Goal: Check status: Check status

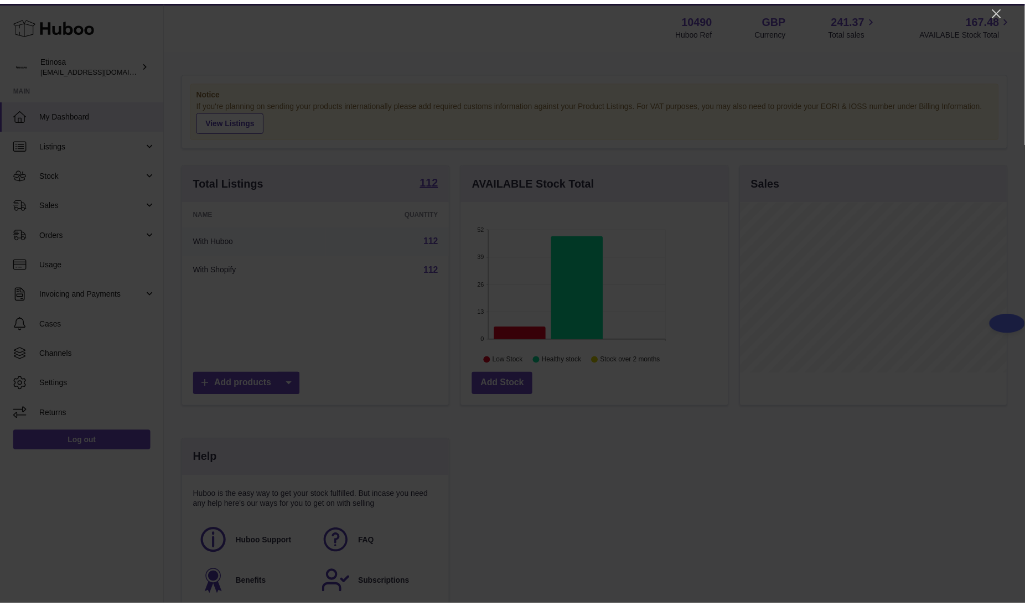
scroll to position [173, 270]
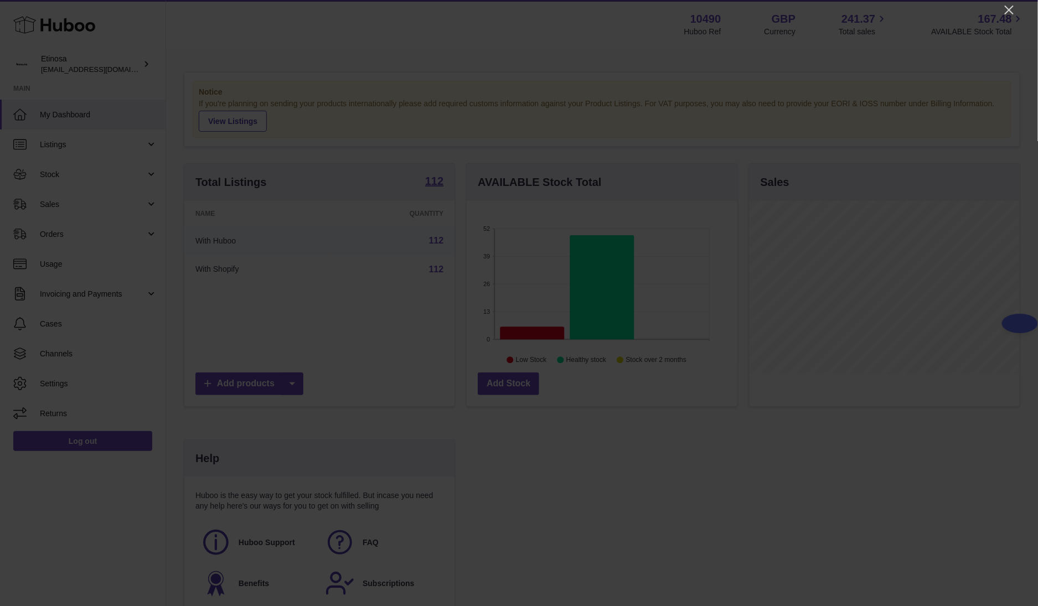
click at [692, 14] on div at bounding box center [519, 303] width 1038 height 606
click at [692, 7] on div at bounding box center [519, 303] width 1038 height 606
click at [692, 8] on icon "Close" at bounding box center [1009, 10] width 9 height 9
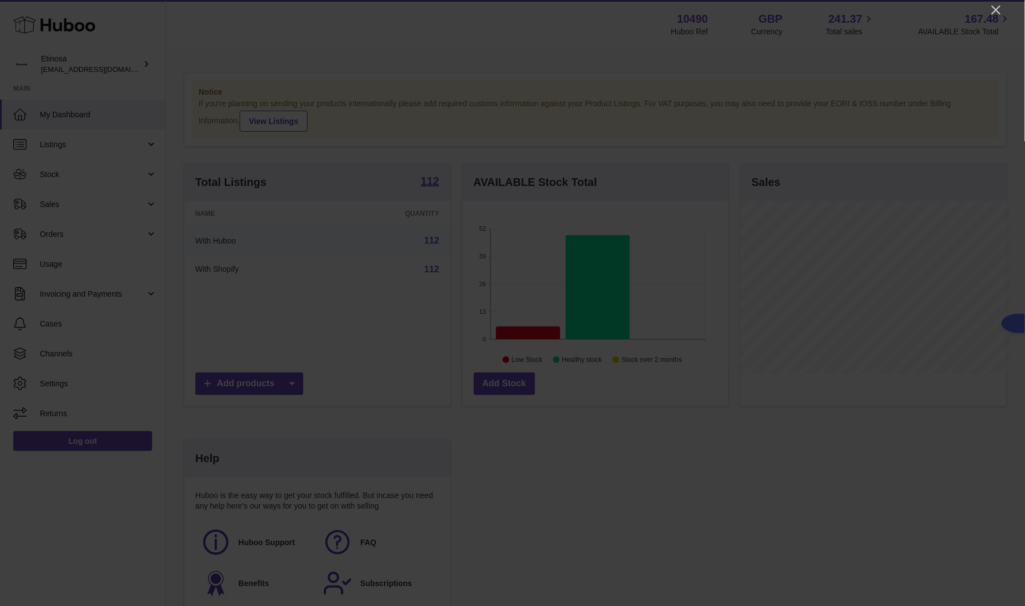
scroll to position [553545, 553452]
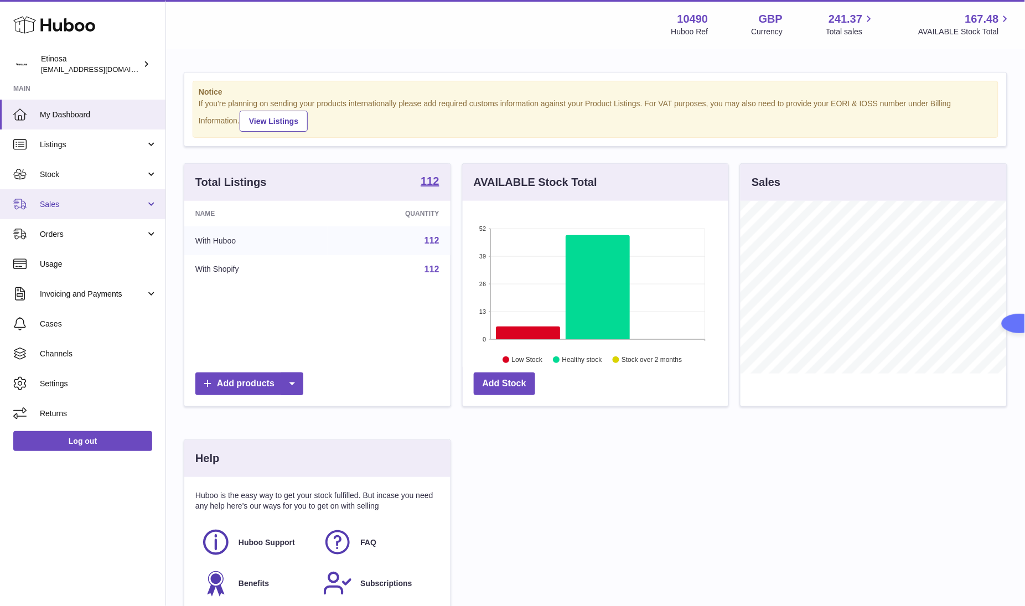
click at [56, 200] on span "Sales" at bounding box center [93, 204] width 106 height 11
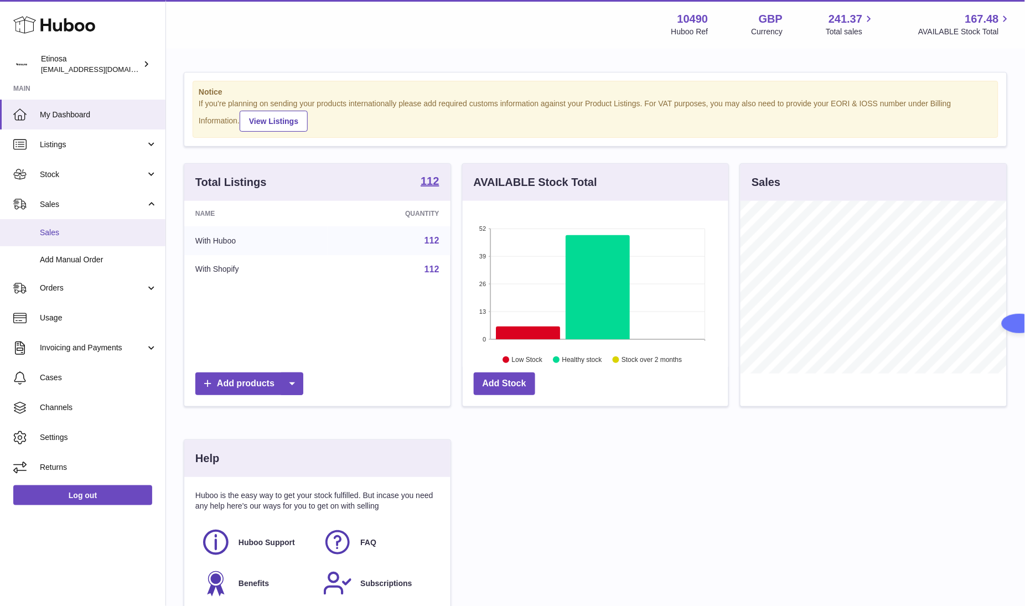
click at [64, 229] on span "Sales" at bounding box center [98, 233] width 117 height 11
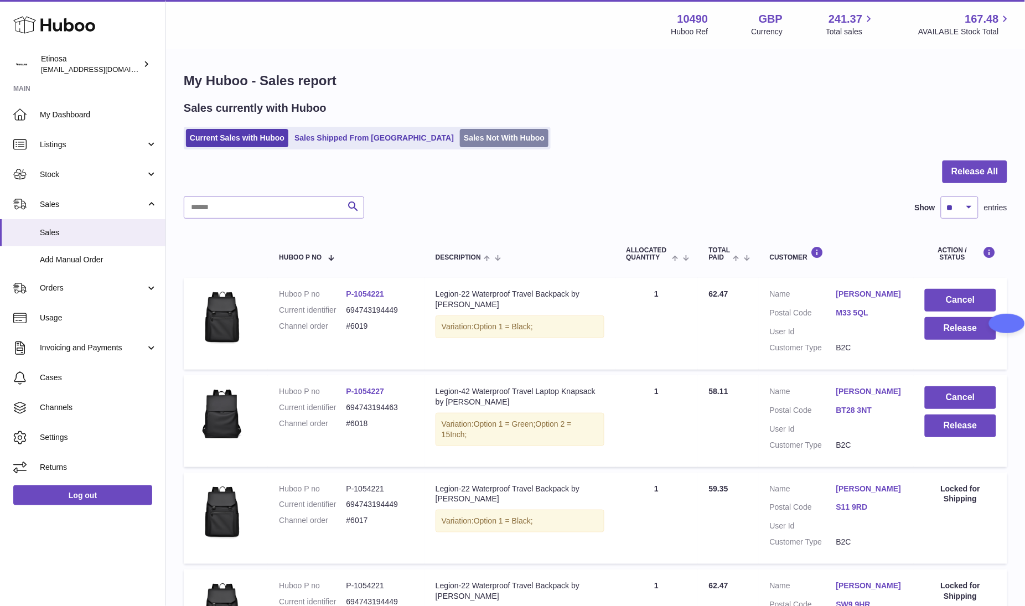
click at [460, 141] on link "Sales Not With Huboo" at bounding box center [504, 138] width 89 height 18
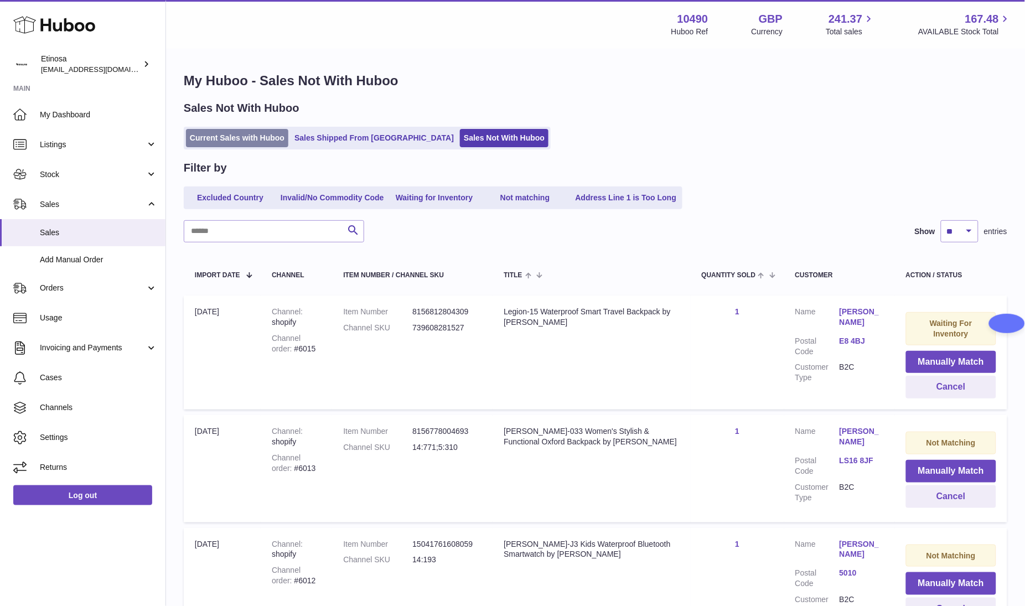
click at [251, 140] on link "Current Sales with Huboo" at bounding box center [237, 138] width 102 height 18
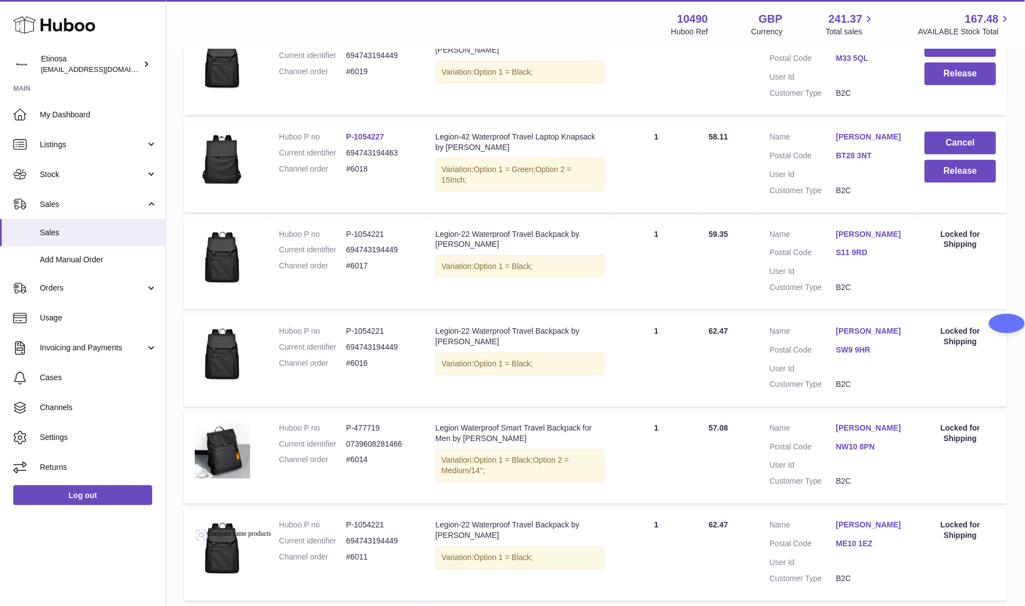
scroll to position [29, 0]
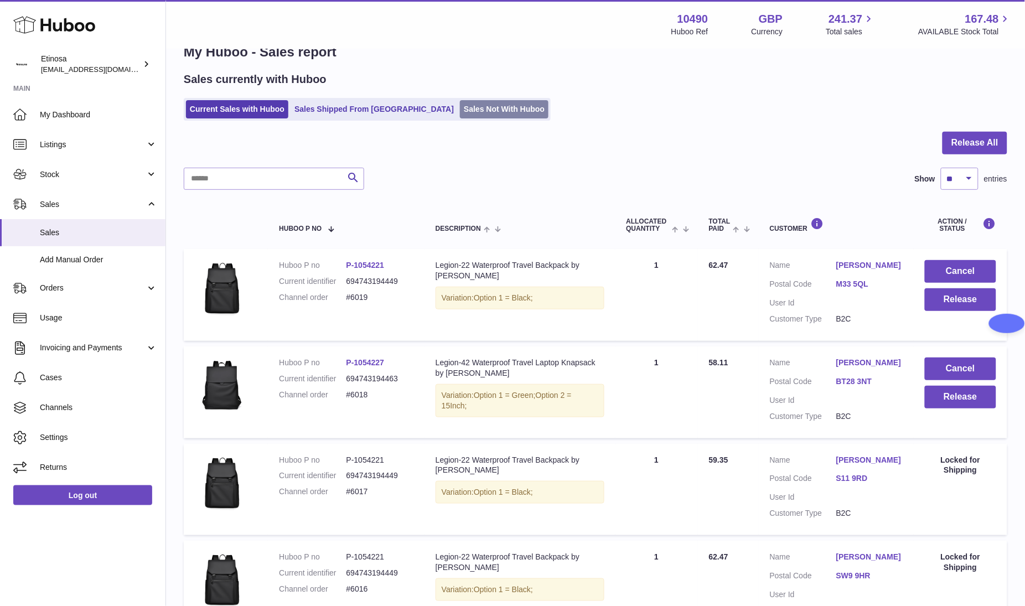
click at [460, 101] on link "Sales Not With Huboo" at bounding box center [504, 109] width 89 height 18
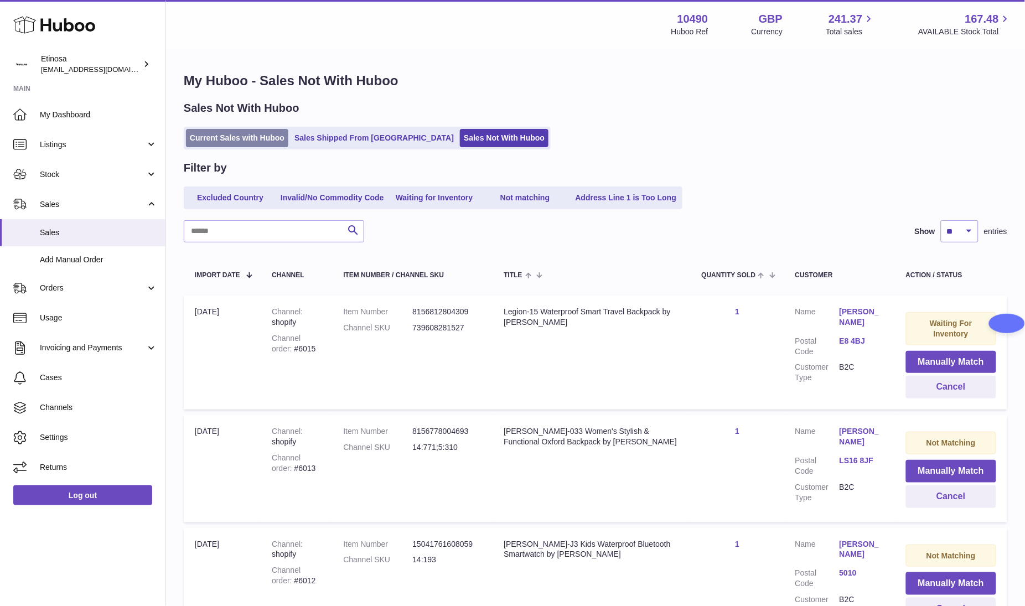
click at [261, 139] on link "Current Sales with Huboo" at bounding box center [237, 138] width 102 height 18
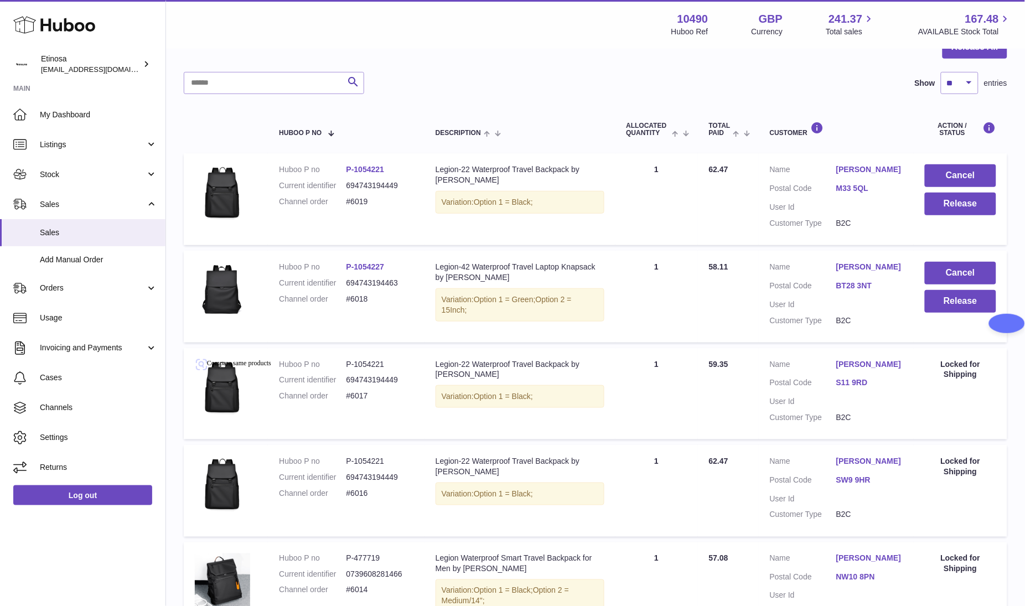
scroll to position [332, 0]
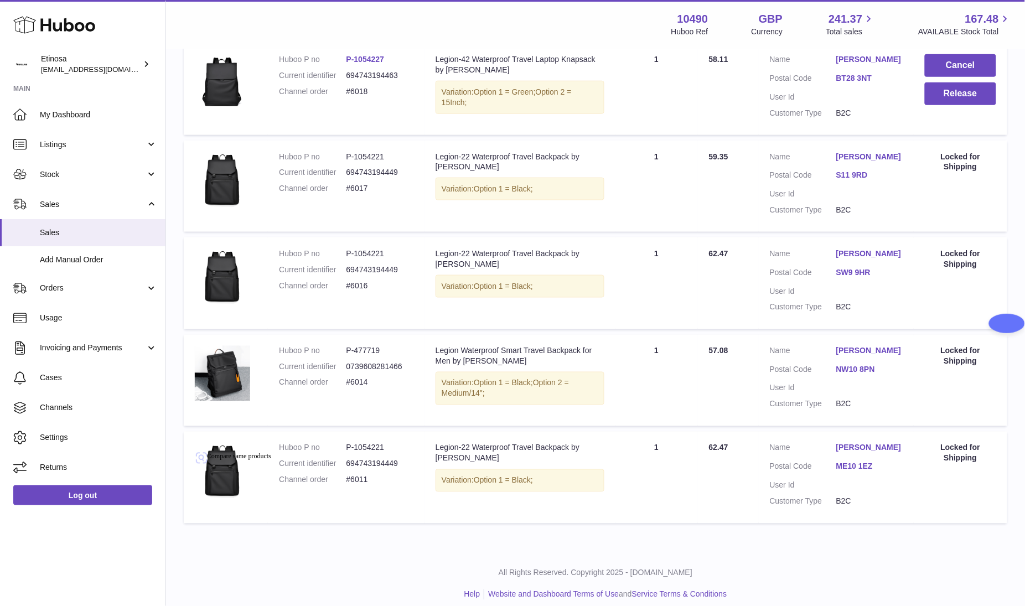
click at [690, 524] on td "Quantity Sold 1" at bounding box center [657, 478] width 83 height 92
drag, startPoint x: 720, startPoint y: 559, endPoint x: 740, endPoint y: 561, distance: 20.7
click at [723, 552] on div "My Huboo - Sales report Sales currently with Huboo Current Sales with Huboo Sal…" at bounding box center [595, 135] width 859 height 834
click at [649, 529] on table "Huboo P no Description ALLOCATED Quantity Total paid Customer Action / Status H…" at bounding box center [596, 214] width 824 height 632
click at [677, 552] on div "My Huboo - Sales report Sales currently with Huboo Current Sales with Huboo Sal…" at bounding box center [595, 135] width 859 height 834
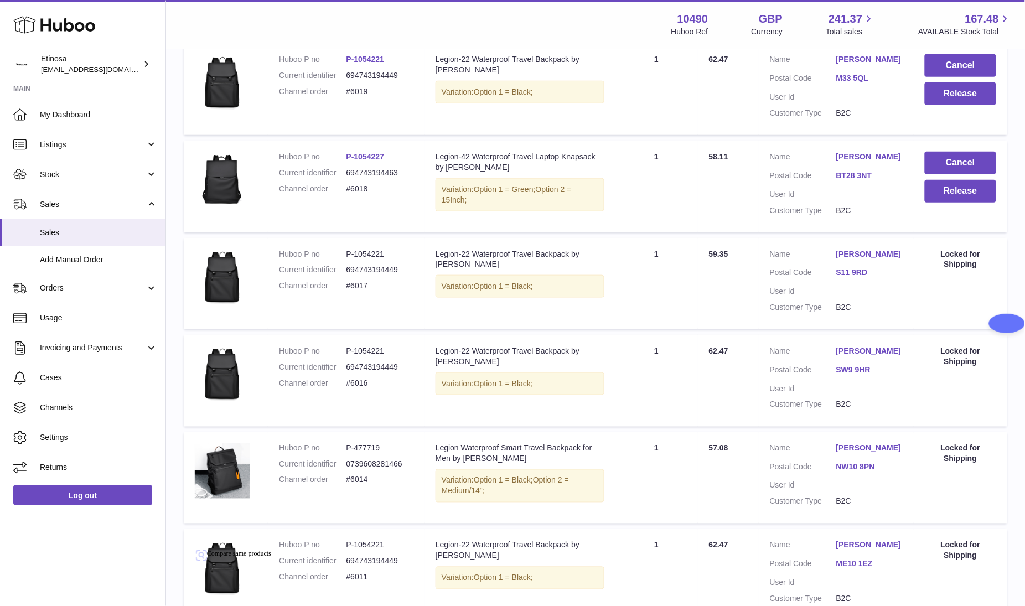
scroll to position [83, 0]
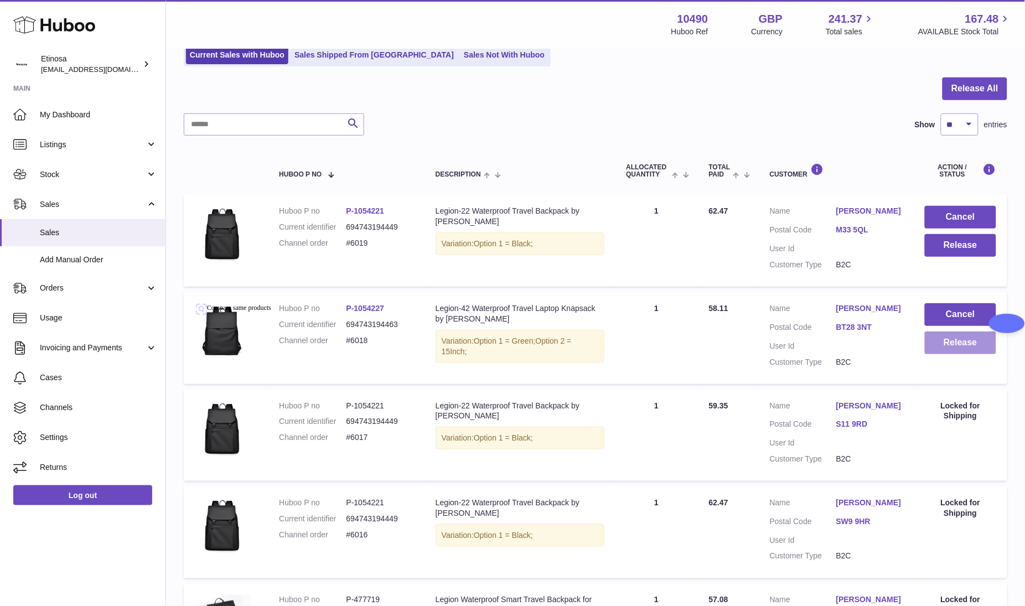
click at [974, 347] on button "Release" at bounding box center [960, 343] width 71 height 23
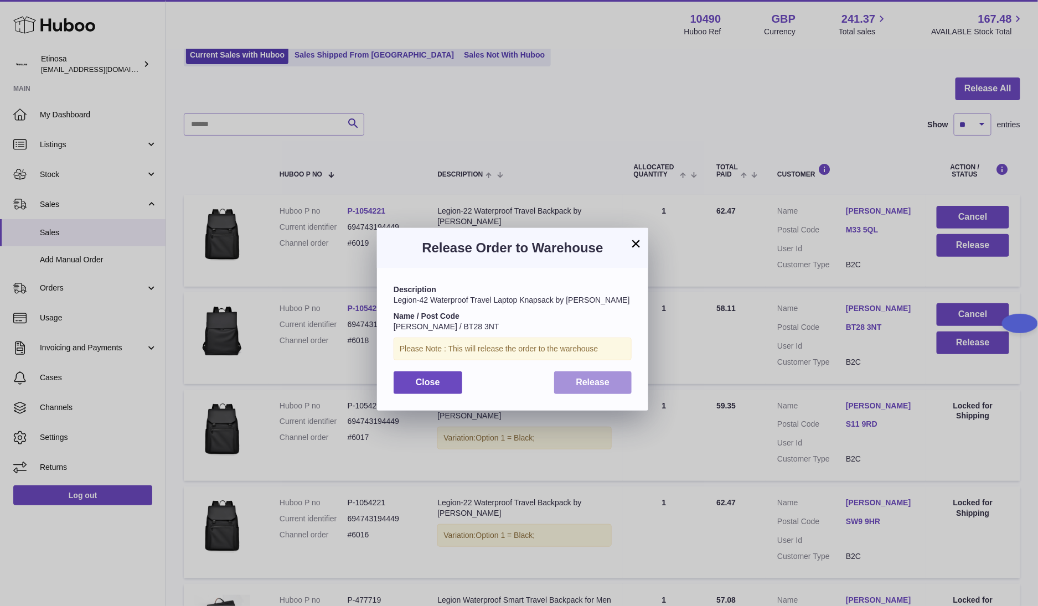
click at [617, 380] on button "Release" at bounding box center [593, 383] width 78 height 23
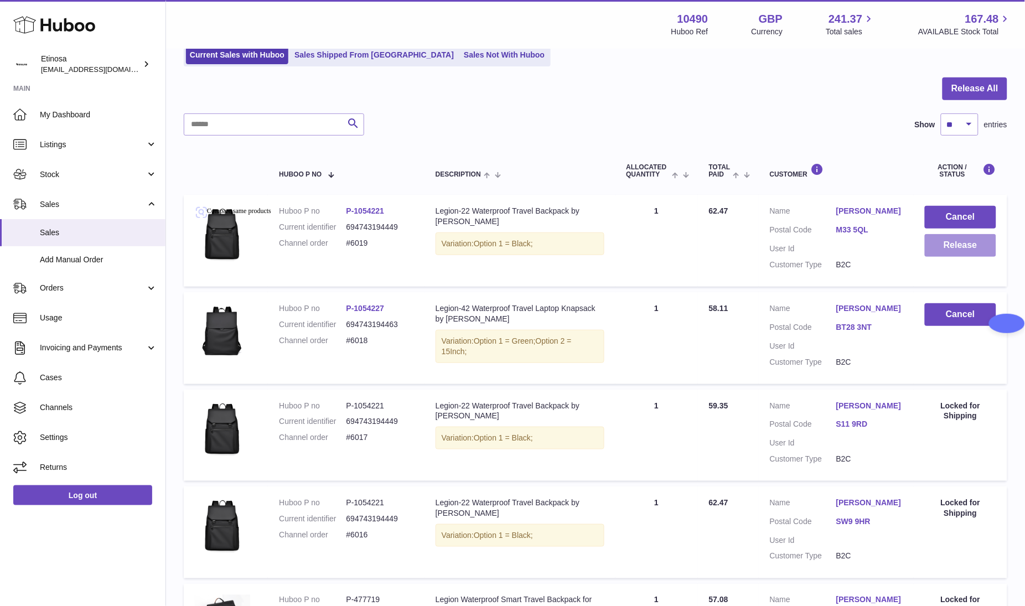
click at [981, 255] on button "Release" at bounding box center [960, 245] width 71 height 23
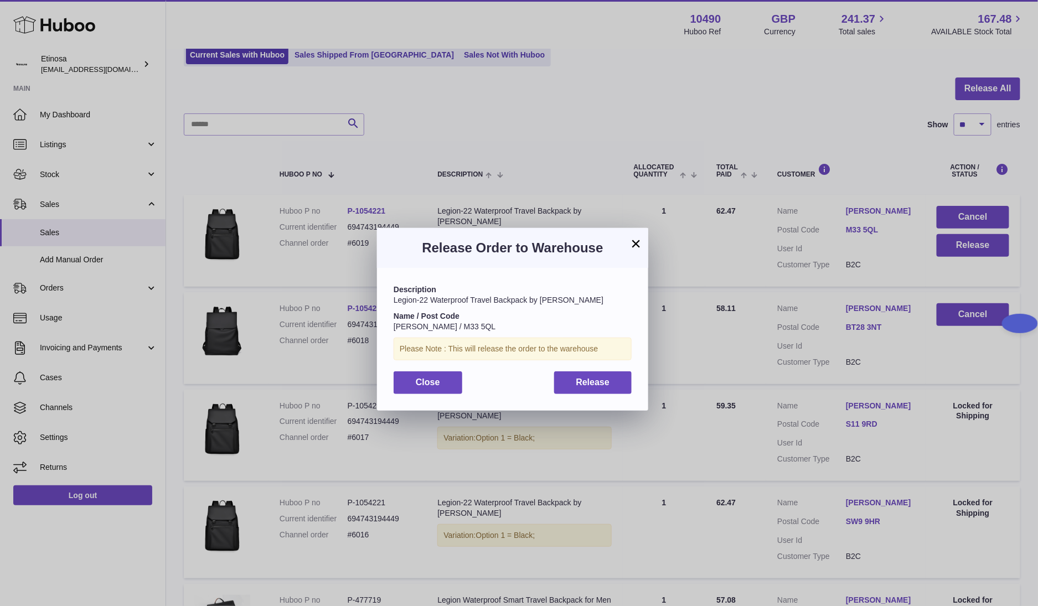
click at [619, 395] on div "Description Legion-22 Waterproof Travel Backpack by Wolph Name / Post Code Hann…" at bounding box center [512, 339] width 271 height 142
click at [616, 386] on button "Release" at bounding box center [593, 383] width 78 height 23
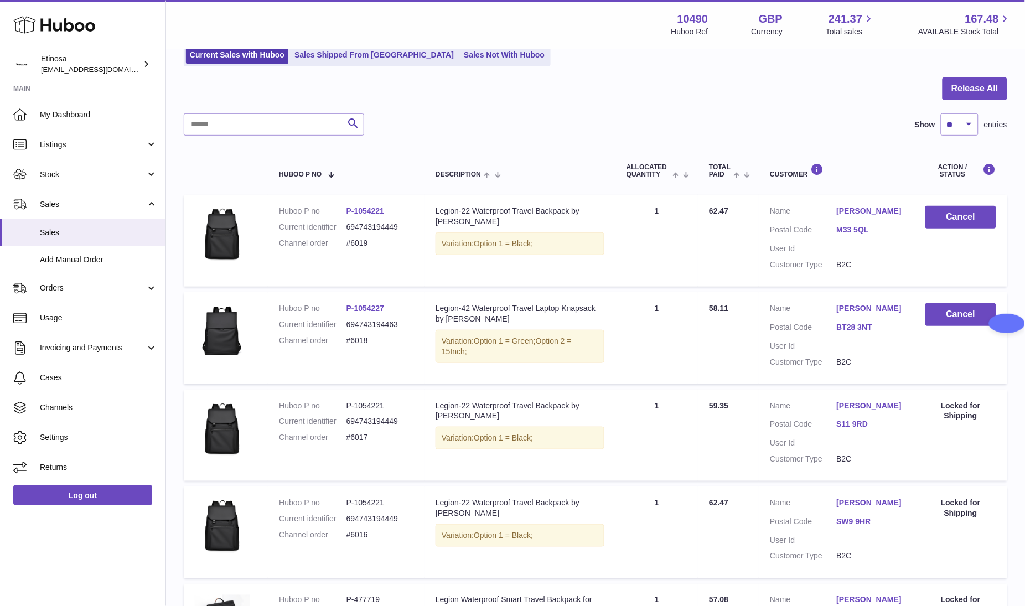
click at [135, 535] on div "Huboo Etinosa [EMAIL_ADDRESS][DOMAIN_NAME] Main My Dashboard Listings Not with …" at bounding box center [83, 303] width 166 height 606
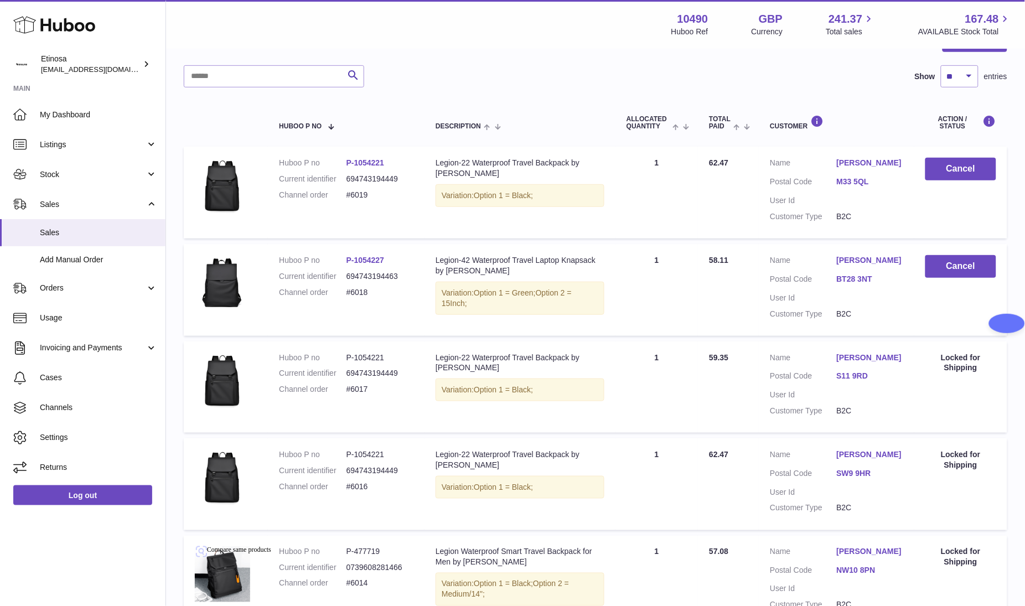
scroll to position [0, 0]
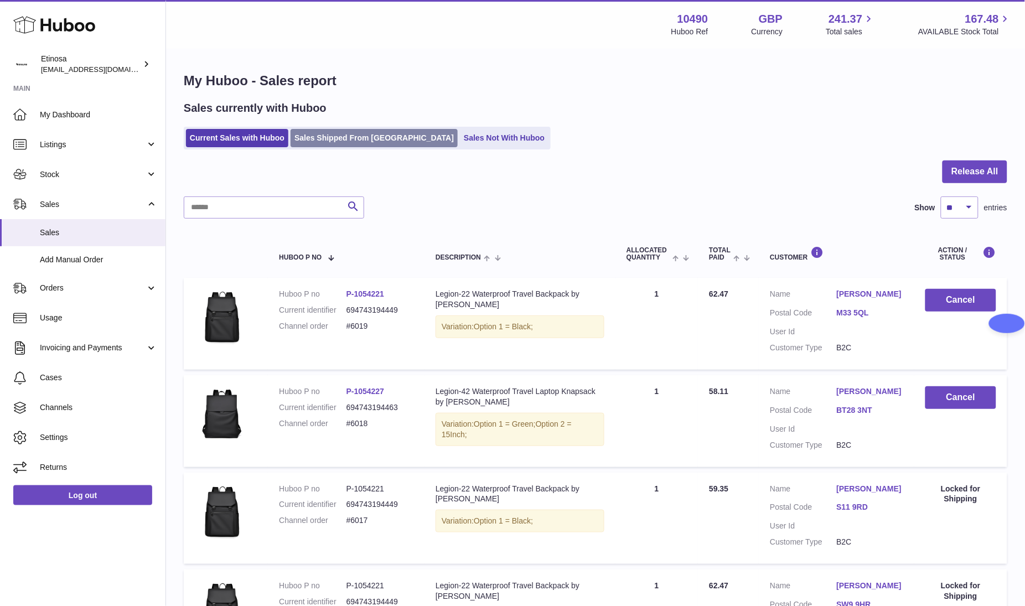
click at [357, 144] on link "Sales Shipped From [GEOGRAPHIC_DATA]" at bounding box center [374, 138] width 167 height 18
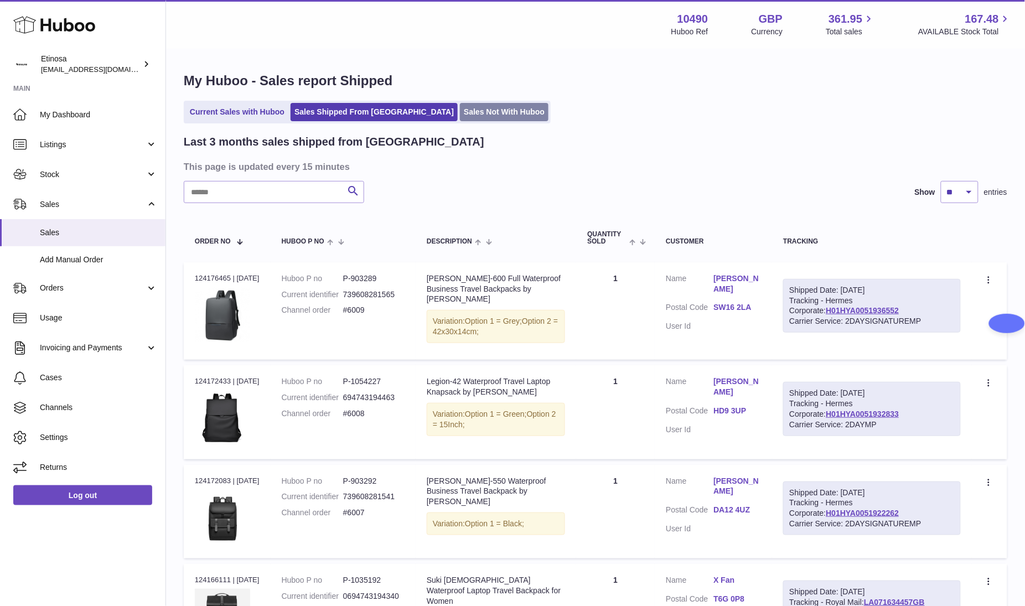
click at [460, 117] on link "Sales Not With Huboo" at bounding box center [504, 112] width 89 height 18
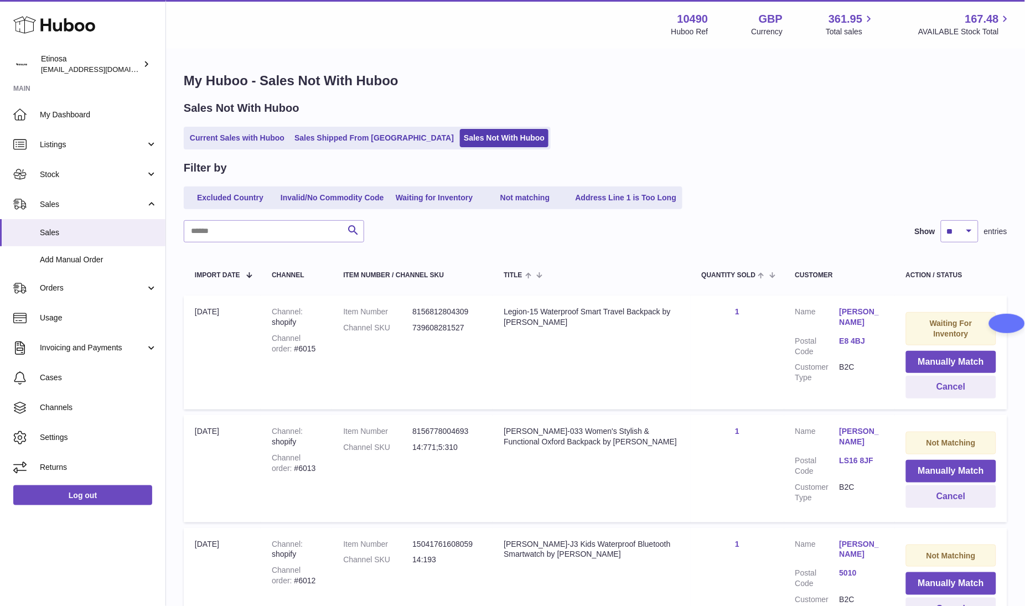
click at [128, 576] on div "Huboo Etinosa [EMAIL_ADDRESS][DOMAIN_NAME] Main My Dashboard Listings Not with …" at bounding box center [83, 303] width 166 height 606
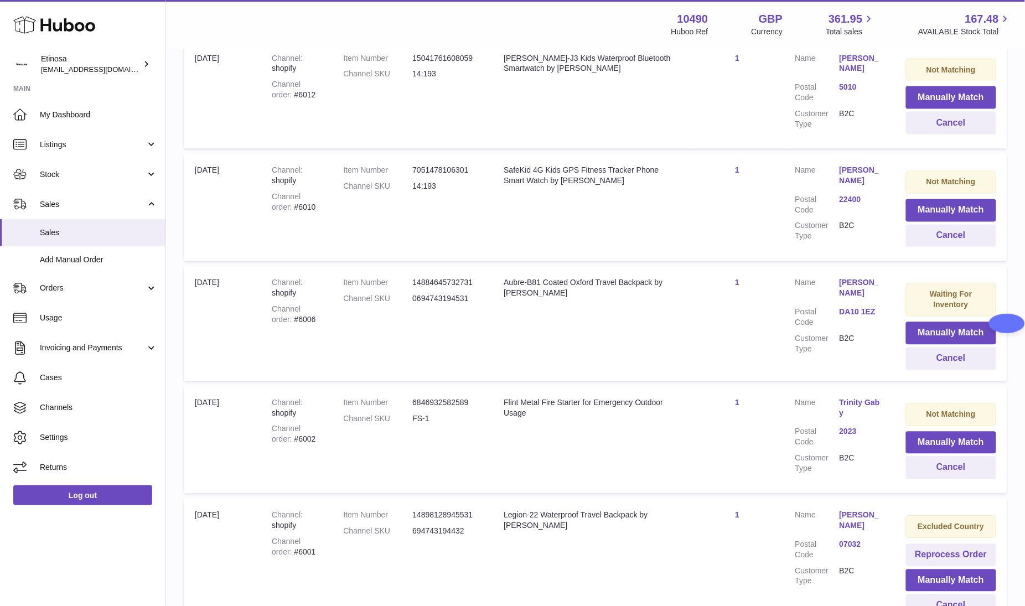
scroll to position [415, 0]
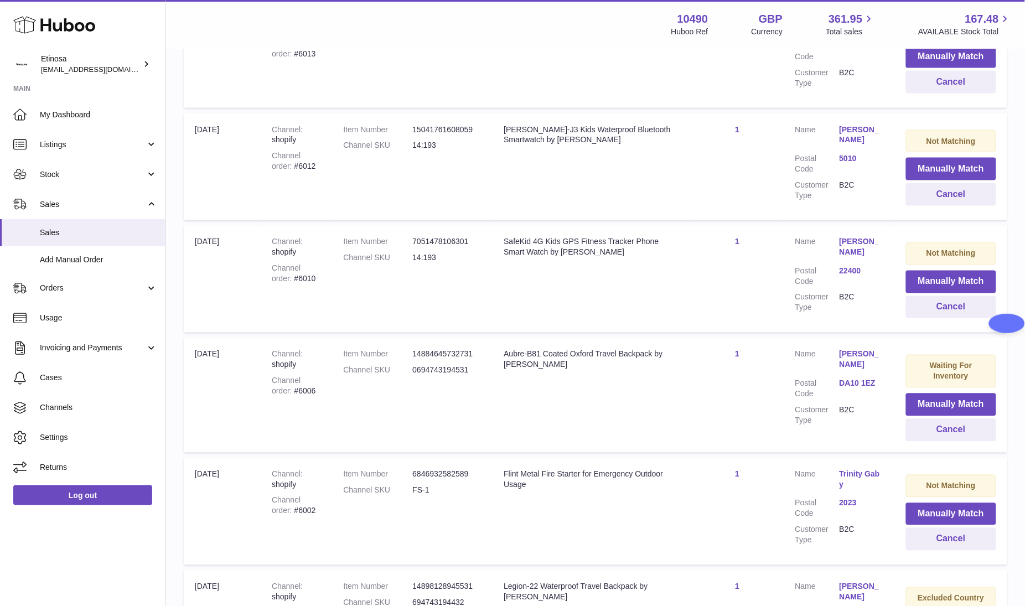
click at [112, 563] on div "Huboo Etinosa [EMAIL_ADDRESS][DOMAIN_NAME] Main My Dashboard Listings Not with …" at bounding box center [83, 303] width 166 height 606
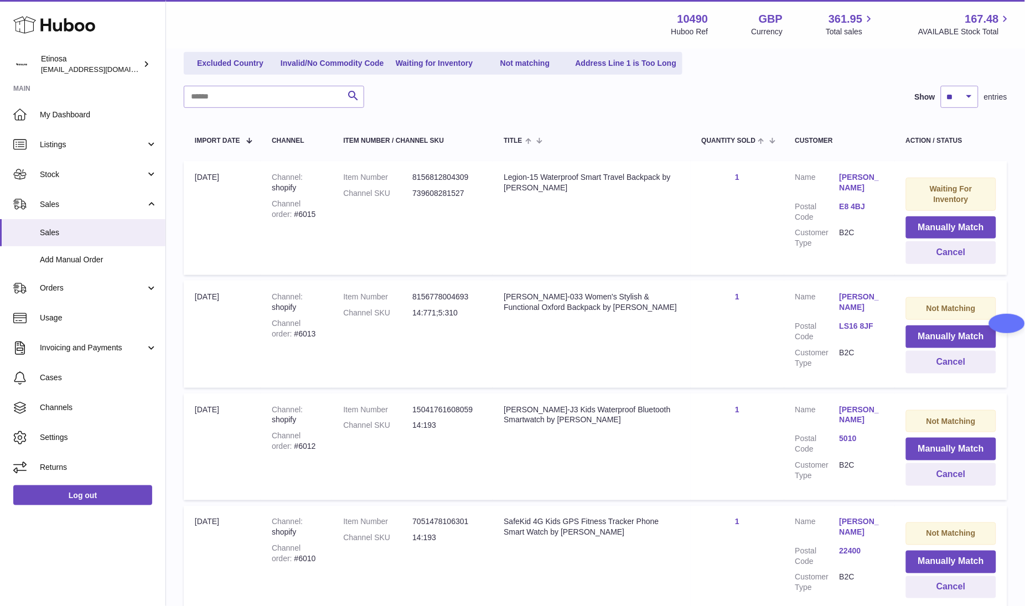
scroll to position [83, 0]
